Goal: Information Seeking & Learning: Learn about a topic

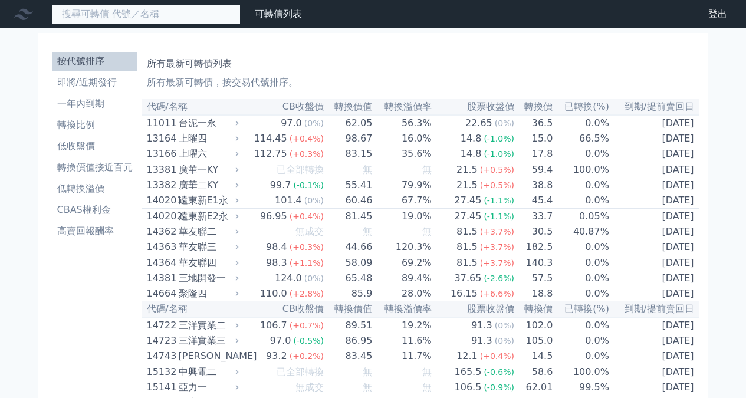
click at [159, 12] on input at bounding box center [146, 14] width 189 height 20
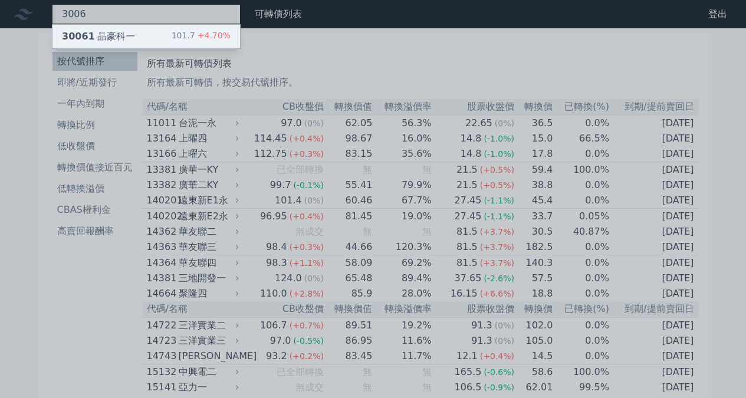
type input "3006"
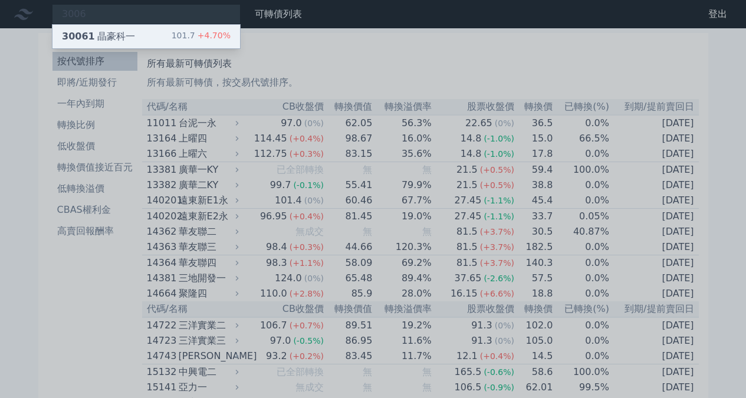
click at [170, 34] on div "30061 晶豪科一 101.7 +4.70%" at bounding box center [146, 37] width 188 height 24
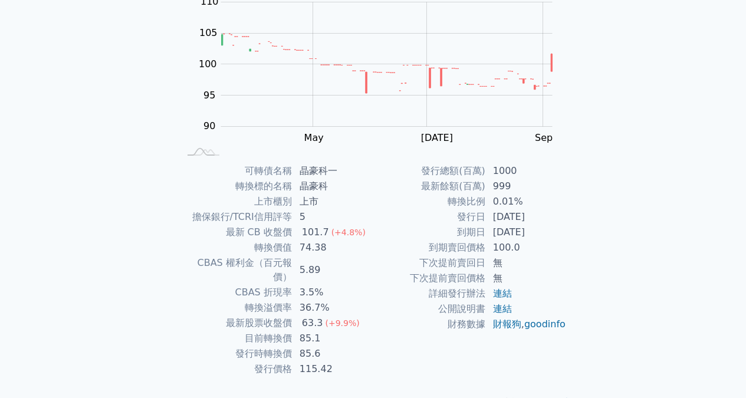
scroll to position [139, 0]
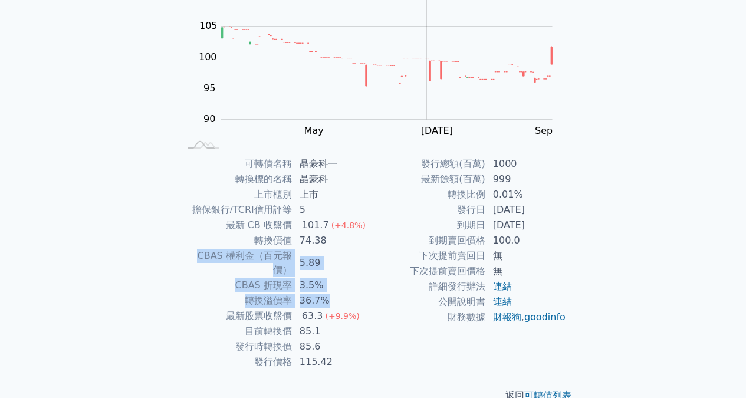
drag, startPoint x: 347, startPoint y: 239, endPoint x: 334, endPoint y: 287, distance: 50.2
click at [334, 287] on tbody "可轉債名稱 晶豪科一 轉換標的名稱 晶豪科 上市櫃別 上市 擔保銀行/TCRI信用評等 5 最新 CB 收盤價 101.7 (+4.8%) 轉換價值 74.3…" at bounding box center [276, 262] width 193 height 213
click at [334, 293] on td "36.7%" at bounding box center [333, 300] width 81 height 15
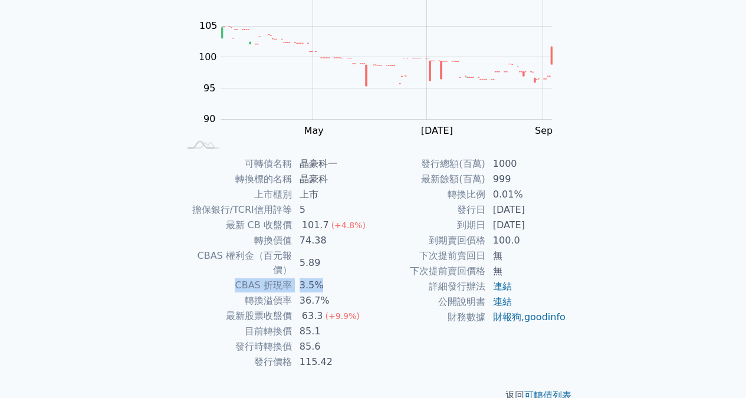
drag, startPoint x: 366, startPoint y: 271, endPoint x: 368, endPoint y: 262, distance: 9.0
click at [368, 262] on tbody "可轉債名稱 晶豪科一 轉換標的名稱 晶豪科 上市櫃別 上市 擔保銀行/TCRI信用評等 5 最新 CB 收盤價 101.7 (+4.8%) 轉換價值 74.3…" at bounding box center [276, 262] width 193 height 213
click at [368, 262] on td "5.89" at bounding box center [333, 262] width 81 height 29
drag, startPoint x: 368, startPoint y: 262, endPoint x: 309, endPoint y: 257, distance: 59.3
click at [309, 257] on td "5.89" at bounding box center [333, 262] width 81 height 29
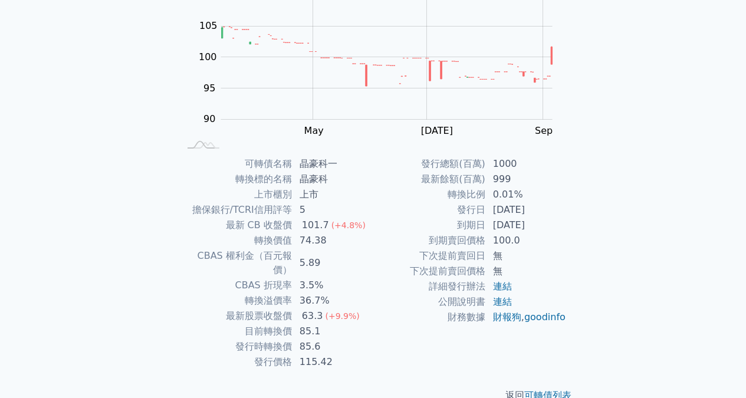
click at [339, 278] on td "3.5%" at bounding box center [333, 285] width 81 height 15
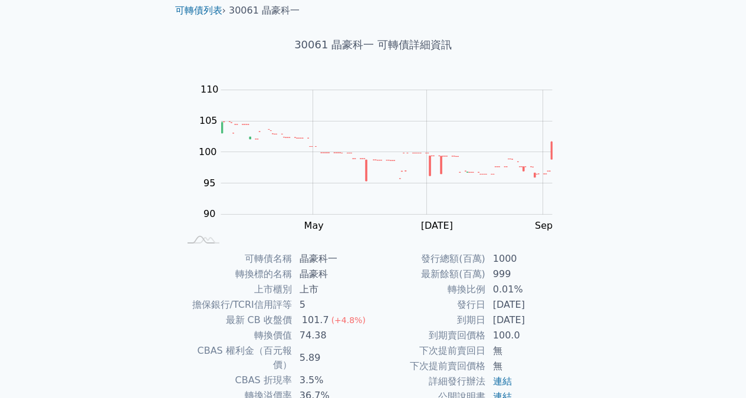
scroll to position [0, 0]
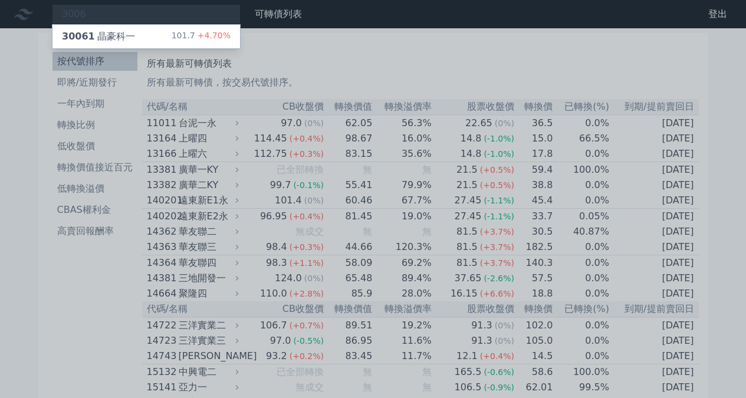
click at [268, 180] on div at bounding box center [373, 199] width 746 height 398
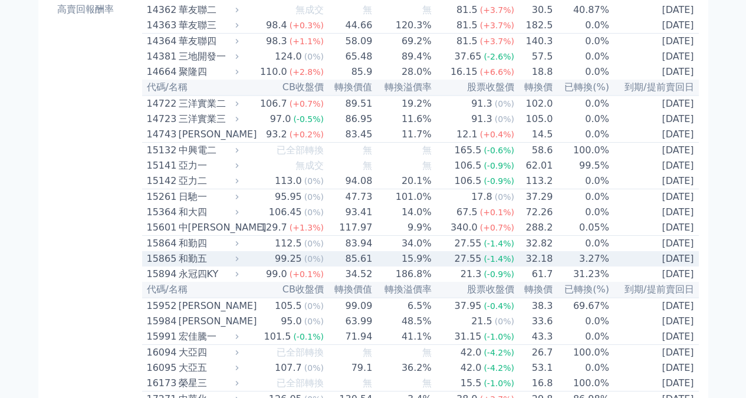
scroll to position [456, 0]
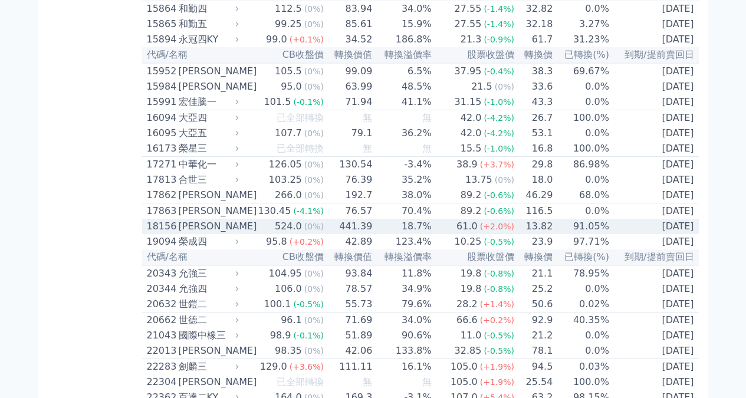
click at [213, 234] on div "[PERSON_NAME]" at bounding box center [208, 226] width 58 height 14
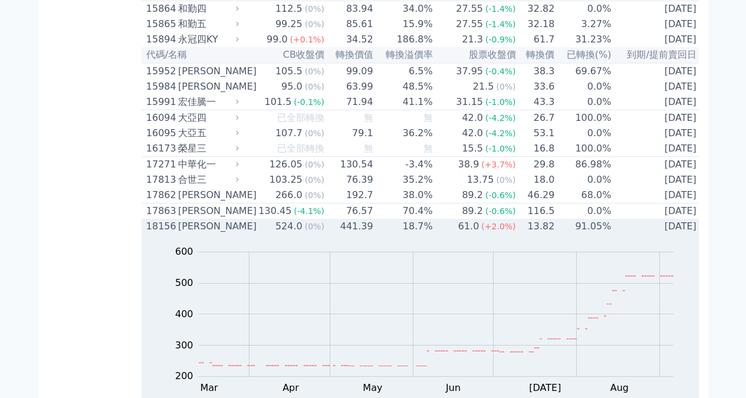
click at [213, 234] on div "[PERSON_NAME]" at bounding box center [207, 226] width 58 height 14
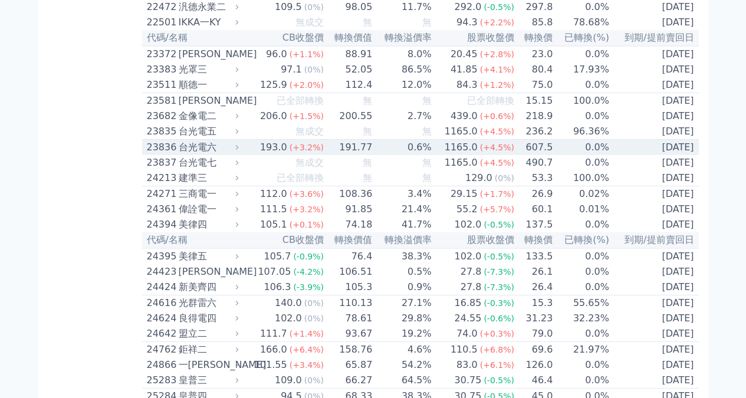
scroll to position [957, 0]
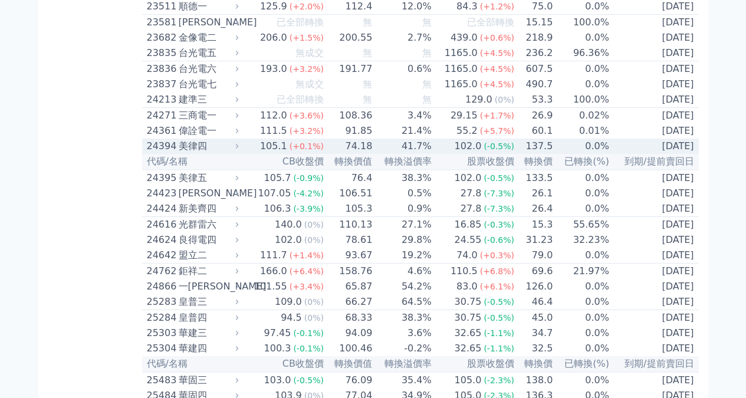
click at [221, 153] on div "美律四" at bounding box center [208, 146] width 58 height 14
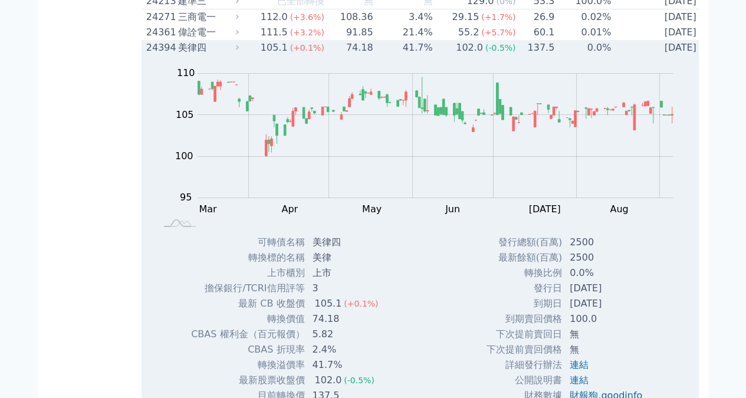
scroll to position [1262, 0]
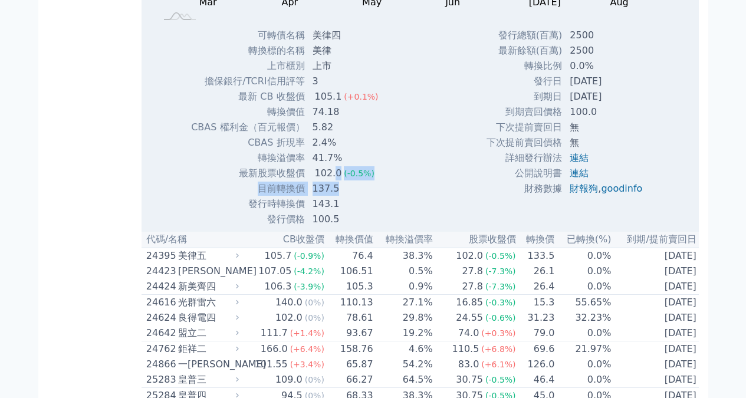
drag, startPoint x: 339, startPoint y: 259, endPoint x: 330, endPoint y: 245, distance: 17.5
click at [330, 227] on tbody "可轉債名稱 美律四 轉換標的名稱 美律 上市櫃別 上市 擔保銀行/TCRI信用評等 3 最新 CB 收盤價 105.1 (+0.1%) 74.18" at bounding box center [288, 127] width 197 height 199
click at [330, 180] on div "102.0" at bounding box center [329, 173] width 32 height 14
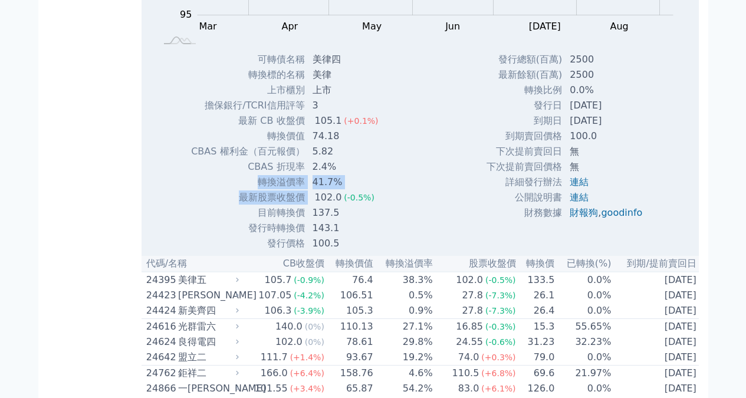
drag, startPoint x: 336, startPoint y: 236, endPoint x: 308, endPoint y: 273, distance: 46.2
click at [308, 251] on tbody "可轉債名稱 美律四 轉換標的名稱 美律 上市櫃別 上市 擔保銀行/TCRI信用評等 3 最新 CB 收盤價 105.1 (+0.1%) 74.18" at bounding box center [288, 151] width 197 height 199
click at [313, 190] on td "41.7%" at bounding box center [346, 182] width 83 height 15
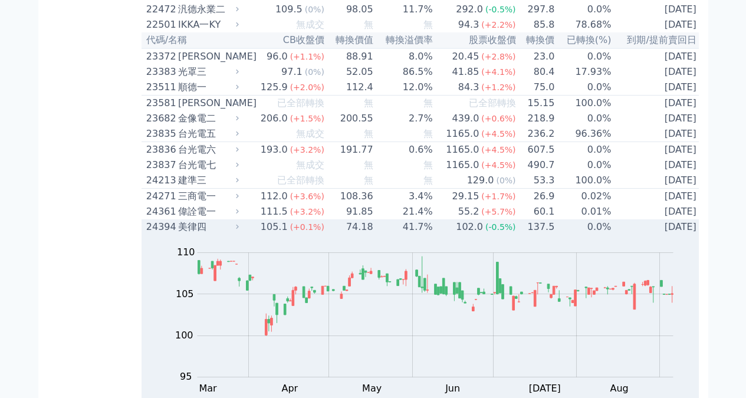
scroll to position [878, 0]
